Goal: Transaction & Acquisition: Download file/media

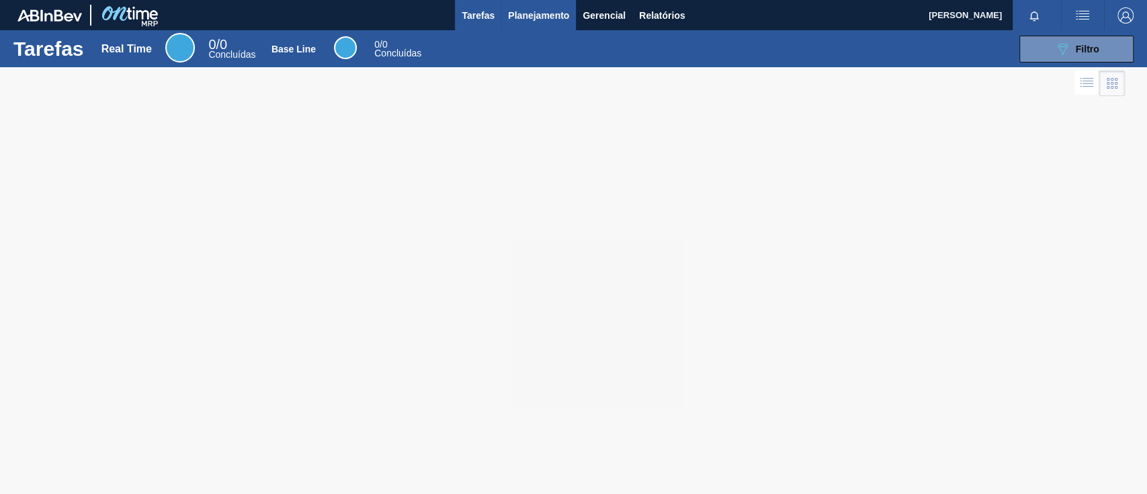
click at [527, 7] on span "Planejamento" at bounding box center [538, 15] width 61 height 16
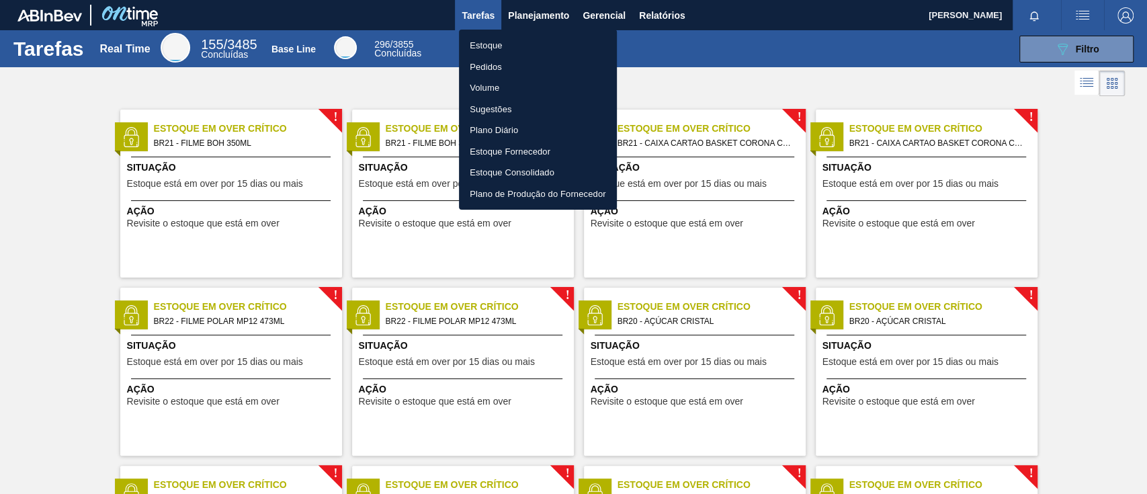
click at [588, 13] on div at bounding box center [573, 247] width 1147 height 494
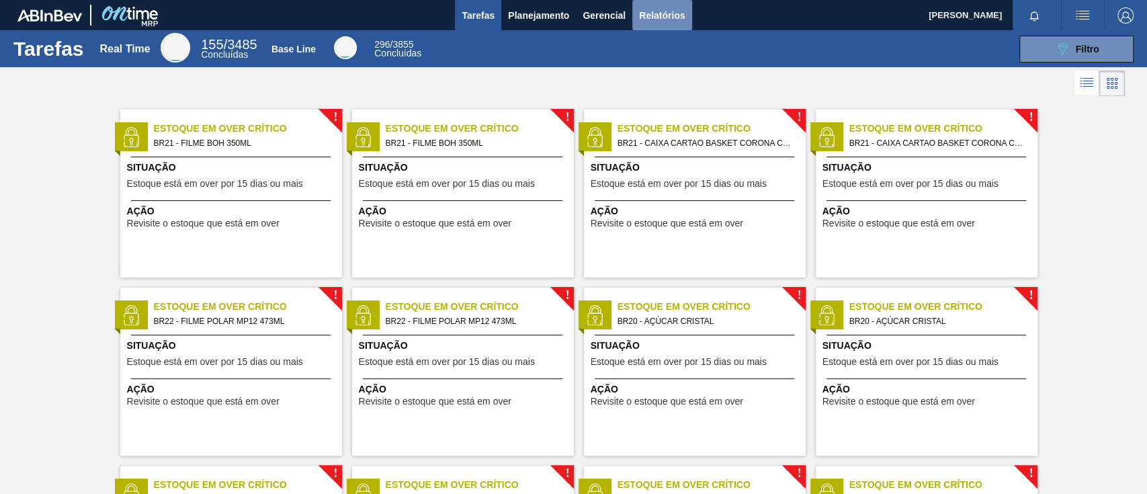
click at [667, 13] on span "Relatórios" at bounding box center [662, 15] width 46 height 16
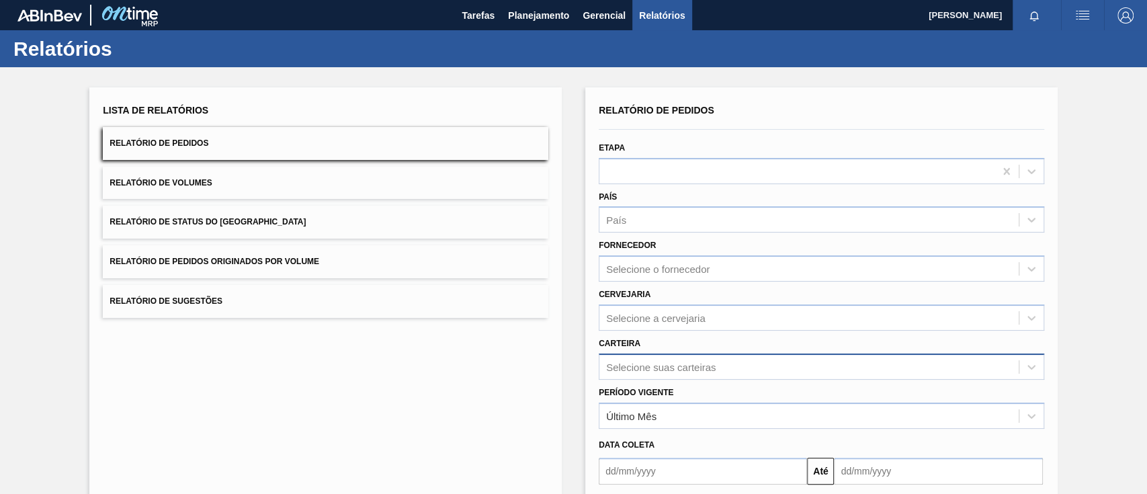
click at [664, 376] on div "Selecione suas carteiras" at bounding box center [822, 366] width 446 height 26
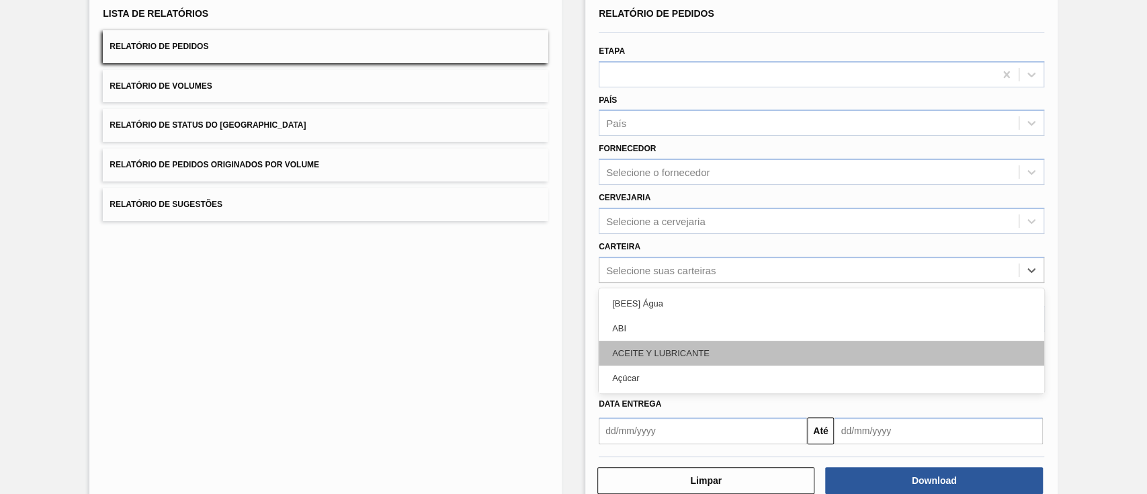
scroll to position [97, 0]
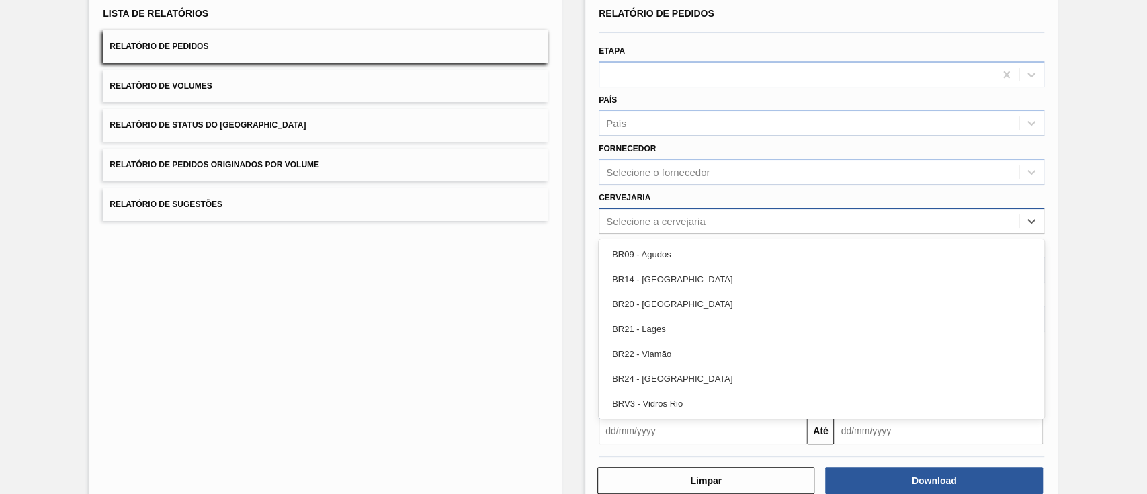
click at [689, 213] on div "Selecione a cervejaria" at bounding box center [808, 220] width 419 height 19
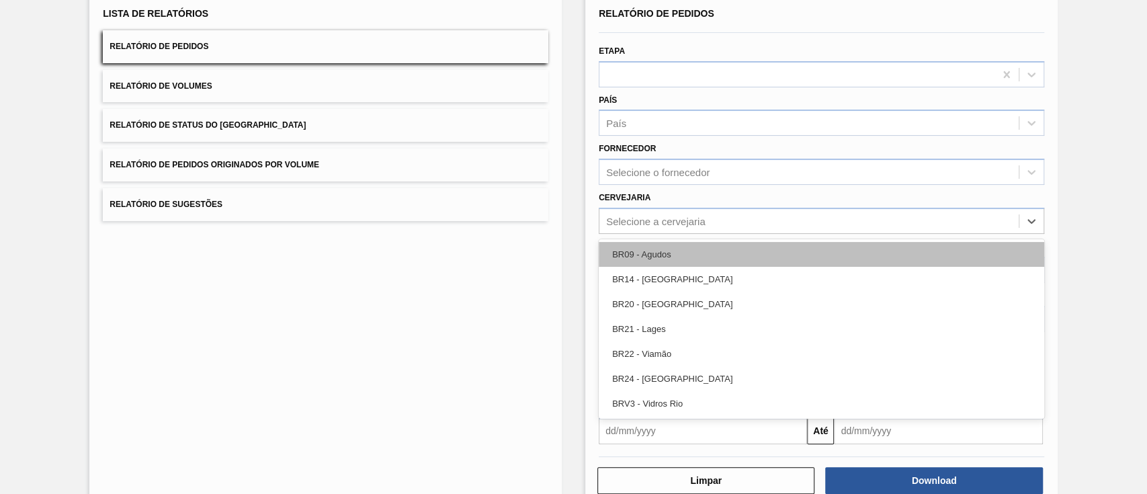
click at [675, 257] on div "BR09 - Agudos" at bounding box center [822, 254] width 446 height 25
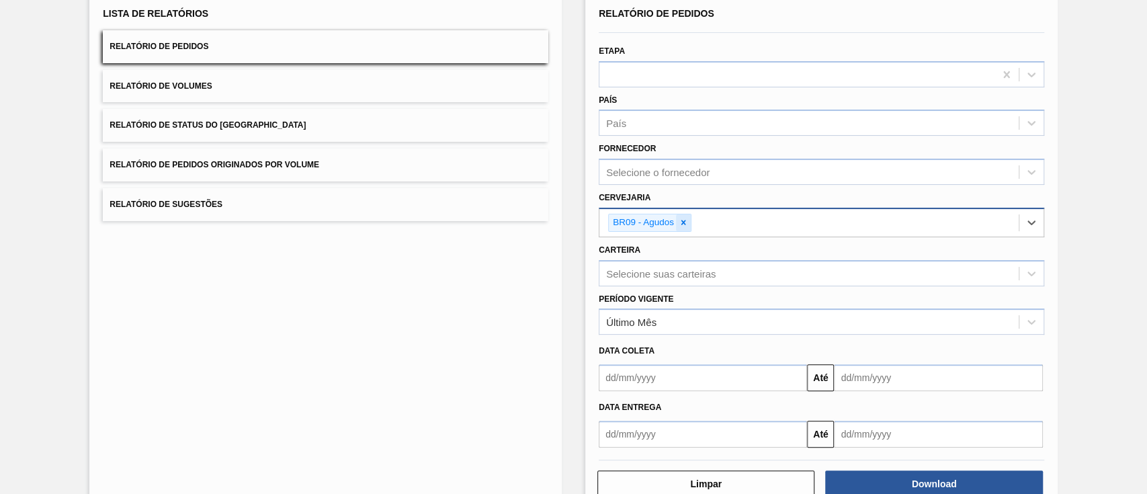
click at [679, 218] on icon at bounding box center [683, 222] width 9 height 9
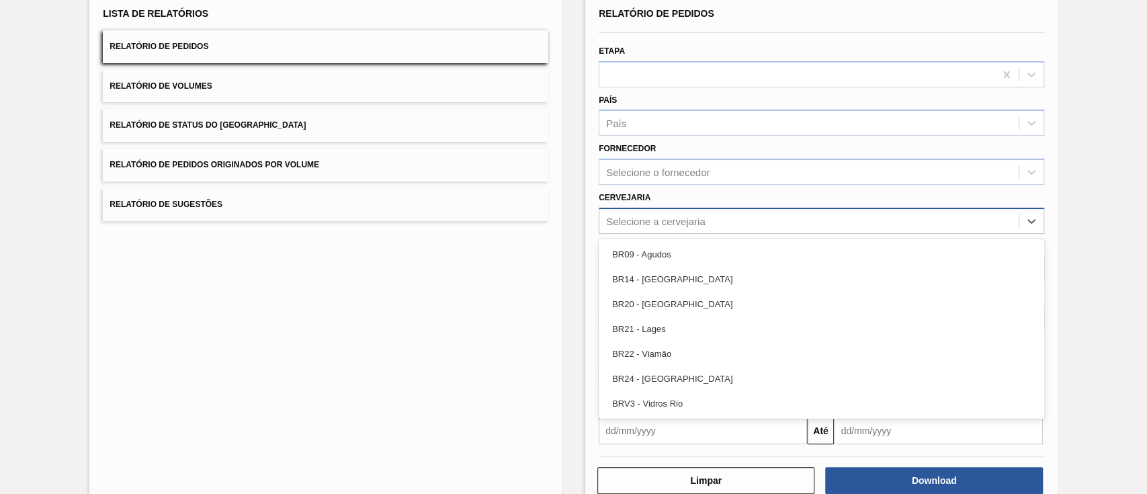
click at [690, 222] on div "Selecione a cervejaria" at bounding box center [655, 220] width 99 height 11
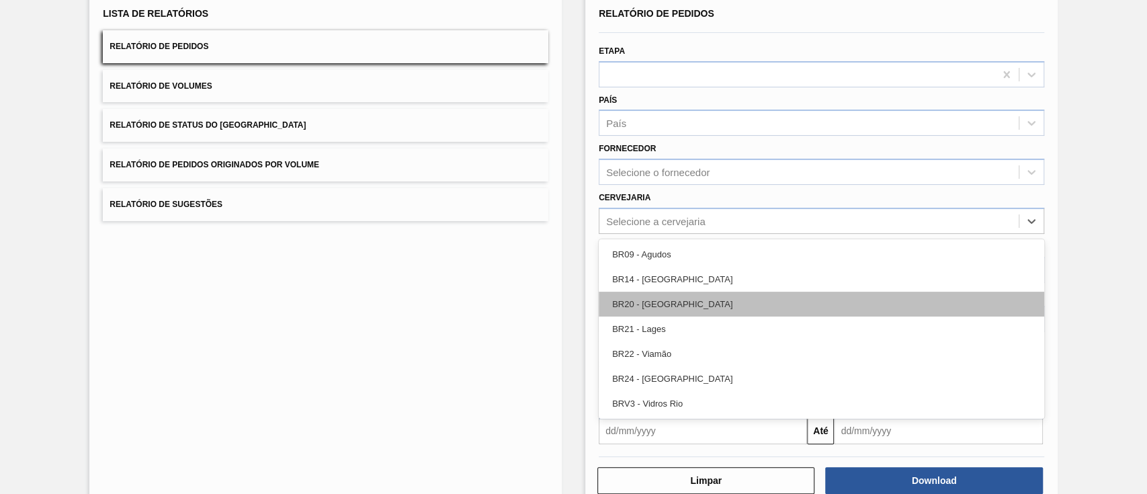
click at [688, 305] on div "BR20 - Sapucaia" at bounding box center [822, 304] width 446 height 25
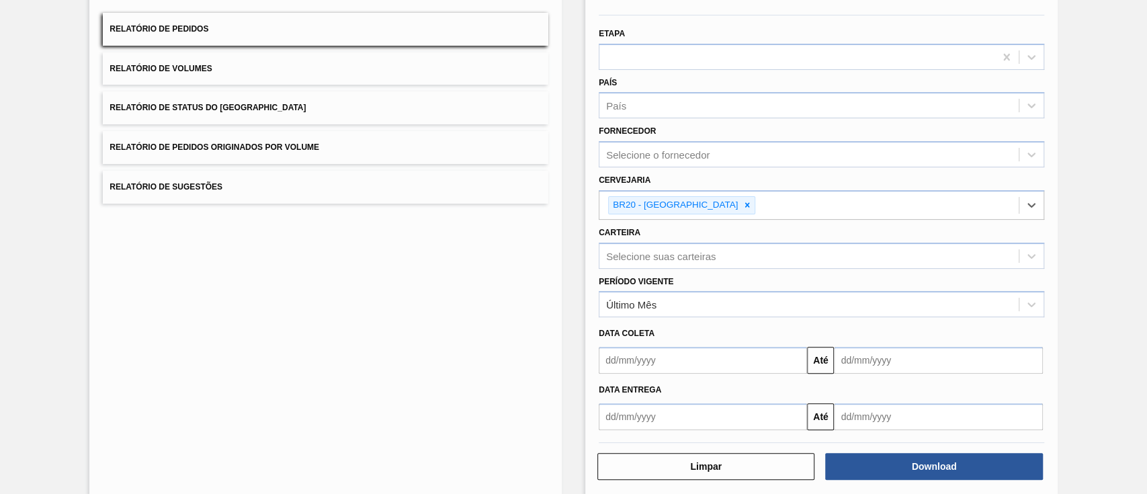
scroll to position [130, 0]
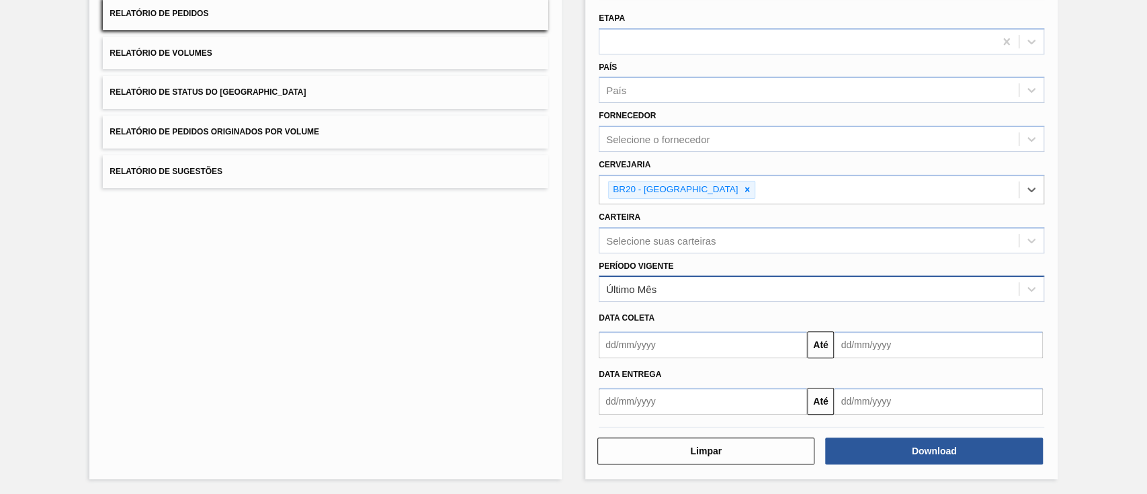
click at [768, 284] on div "Último Mês" at bounding box center [808, 289] width 419 height 19
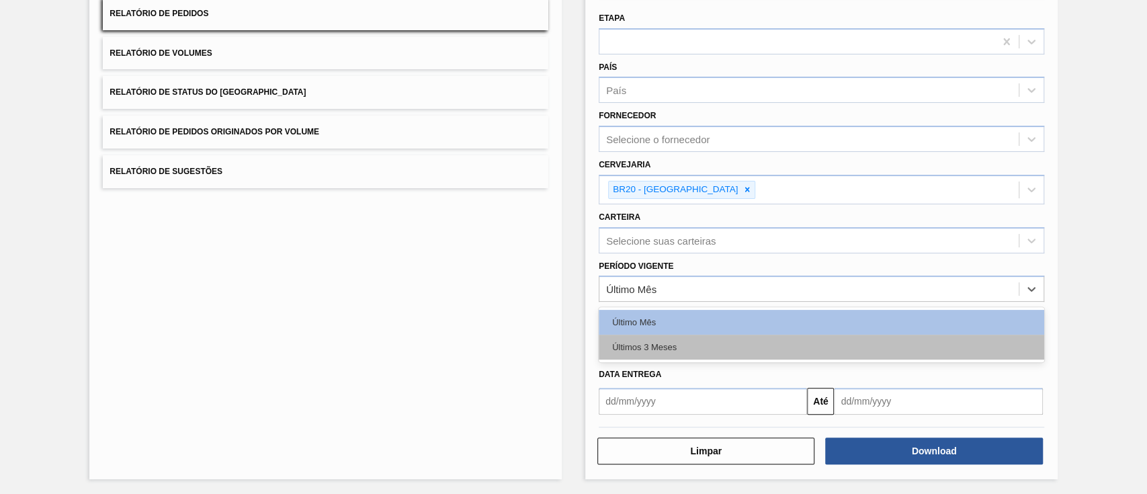
click at [734, 343] on div "Últimos 3 Meses" at bounding box center [822, 347] width 446 height 25
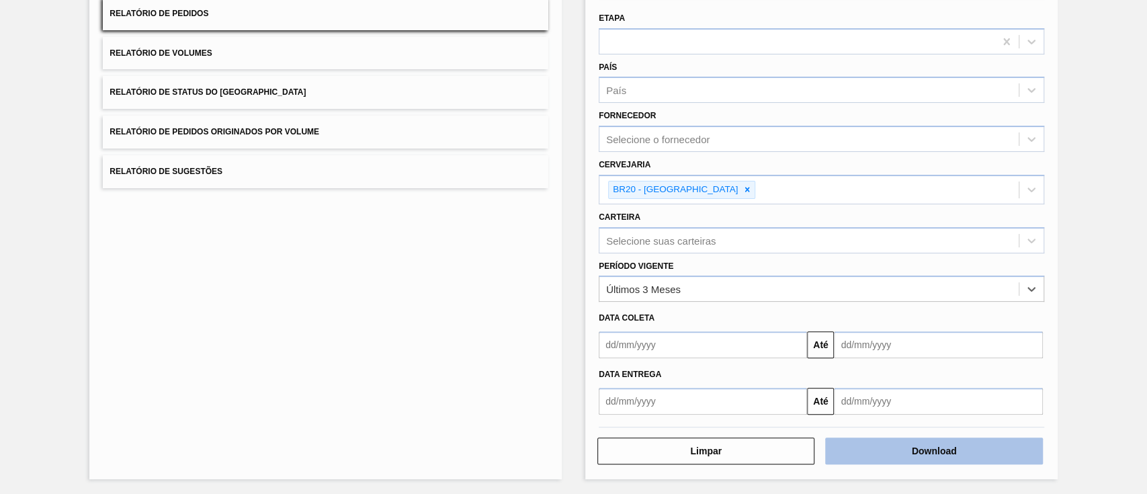
click at [921, 450] on button "Download" at bounding box center [933, 450] width 217 height 27
